Goal: Navigation & Orientation: Find specific page/section

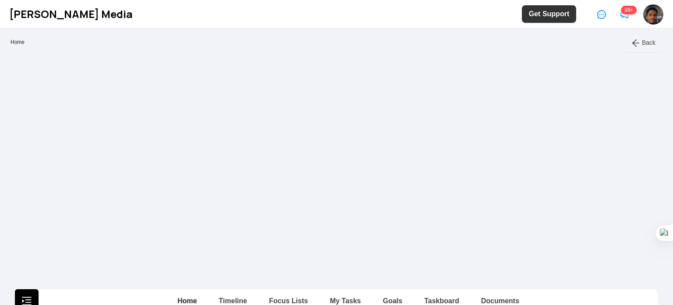
scroll to position [2, 0]
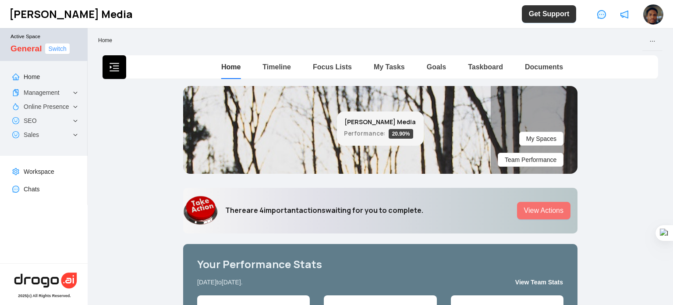
click at [62, 49] on span "Switch" at bounding box center [57, 49] width 18 height 10
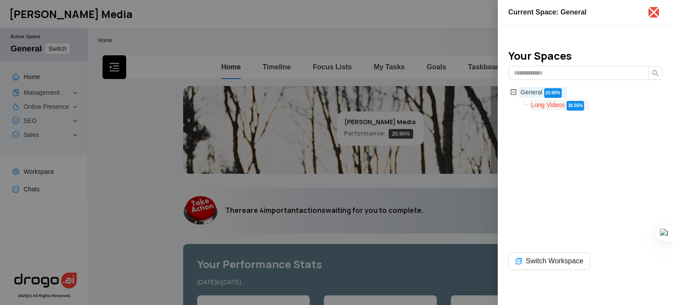
click at [544, 105] on span "Long Videos" at bounding box center [548, 104] width 34 height 7
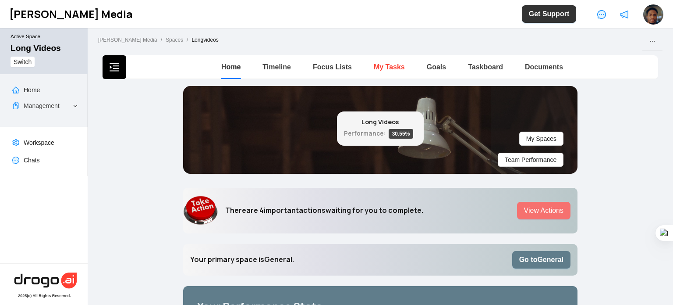
click at [390, 67] on link "My Tasks" at bounding box center [389, 66] width 31 height 7
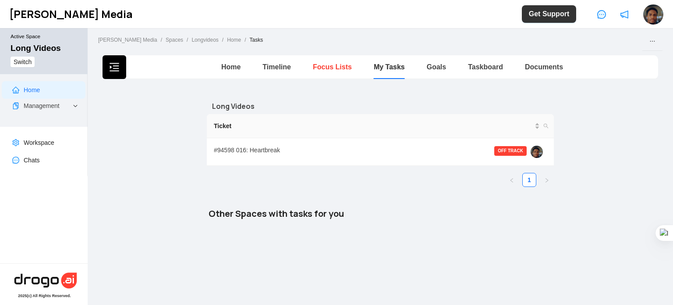
click at [334, 64] on link "Focus Lists" at bounding box center [332, 66] width 39 height 7
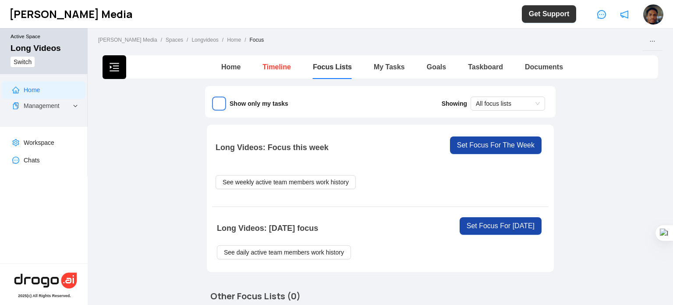
click at [271, 63] on link "Timeline" at bounding box center [277, 66] width 28 height 7
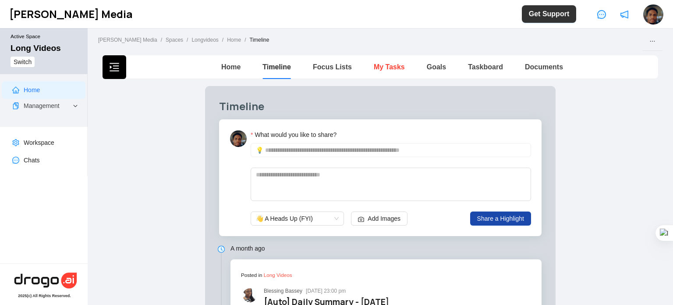
click at [383, 68] on link "My Tasks" at bounding box center [389, 66] width 31 height 7
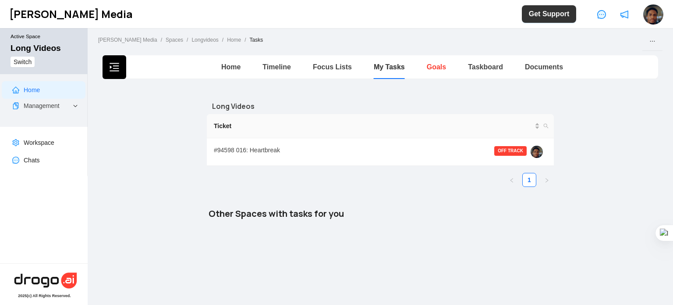
click at [432, 67] on link "Goals" at bounding box center [436, 66] width 19 height 7
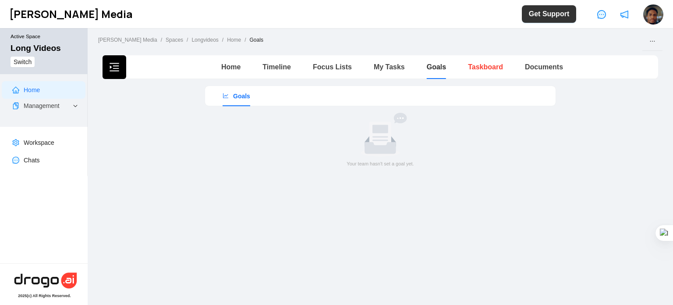
click at [481, 68] on link "Taskboard" at bounding box center [485, 66] width 35 height 7
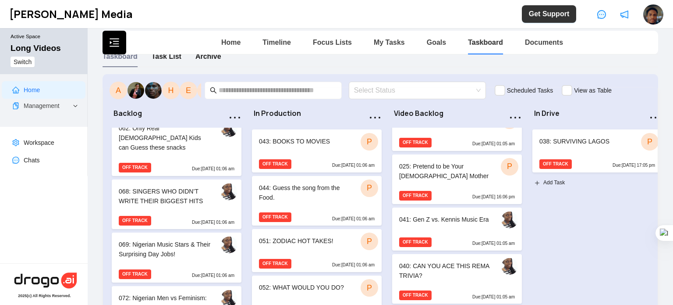
scroll to position [964, 0]
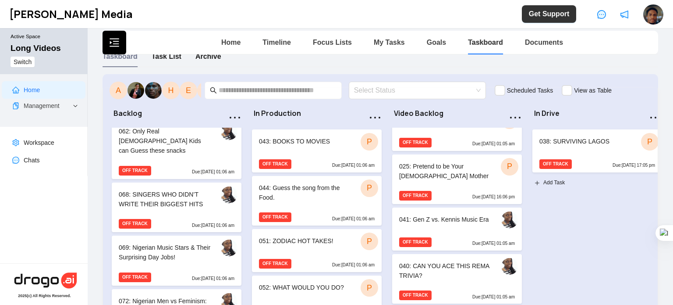
click at [203, 189] on div "068: SINGERS WHO DIDN’T WRITE THEIR BIGGEST HITS" at bounding box center [165, 198] width 92 height 19
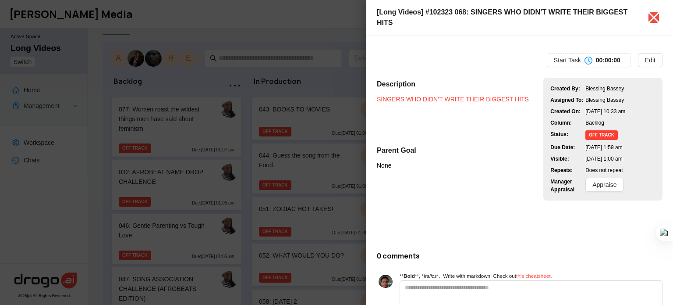
click at [455, 96] on link "SINGERS WHO DIDN’T WRITE THEIR BIGGEST HITS" at bounding box center [453, 99] width 152 height 7
